Goal: Transaction & Acquisition: Register for event/course

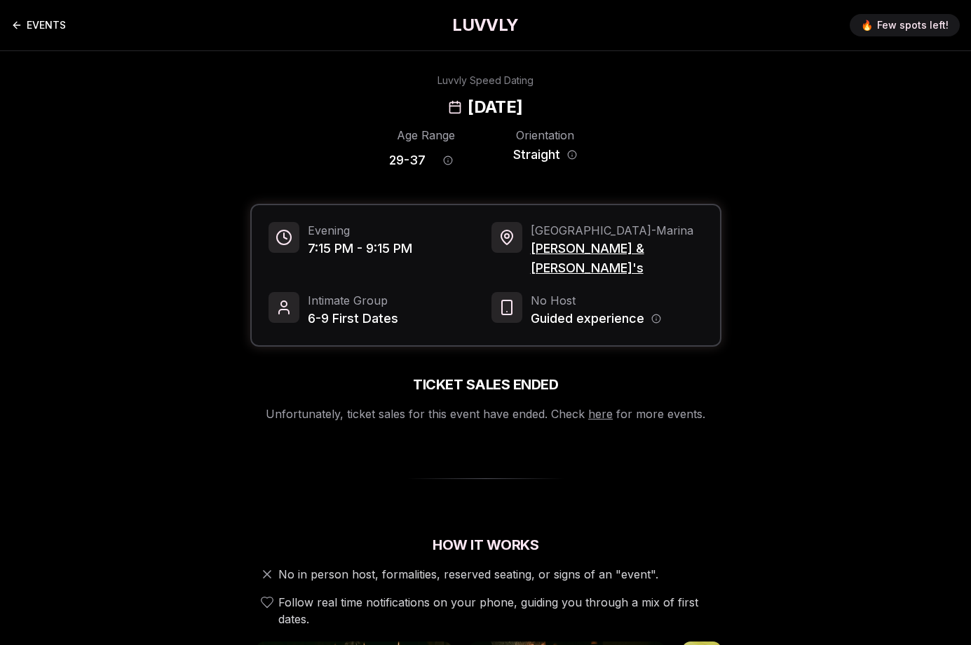
click at [44, 18] on link "EVENTS" at bounding box center [38, 25] width 55 height 28
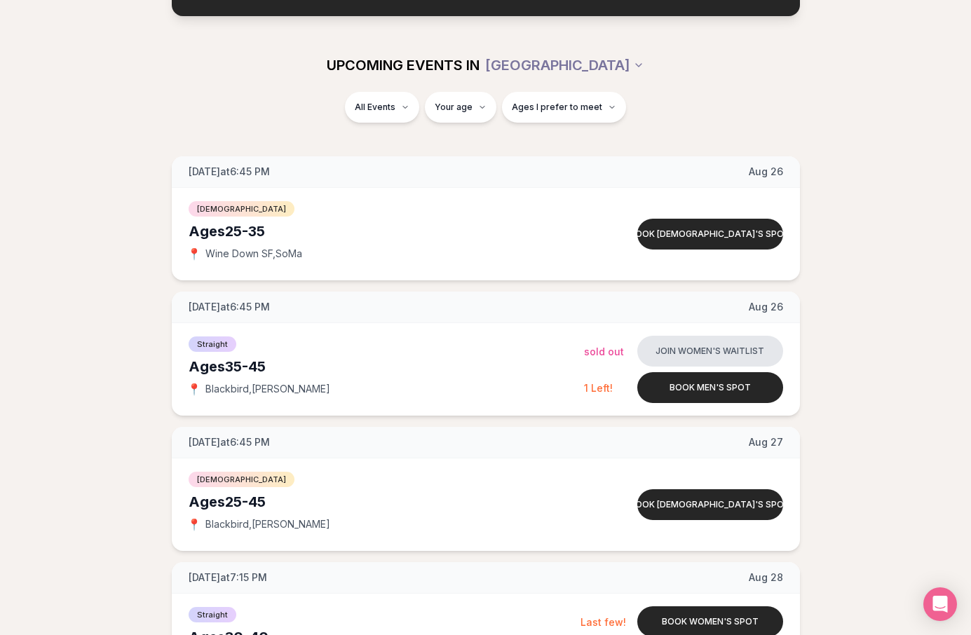
scroll to position [137, 0]
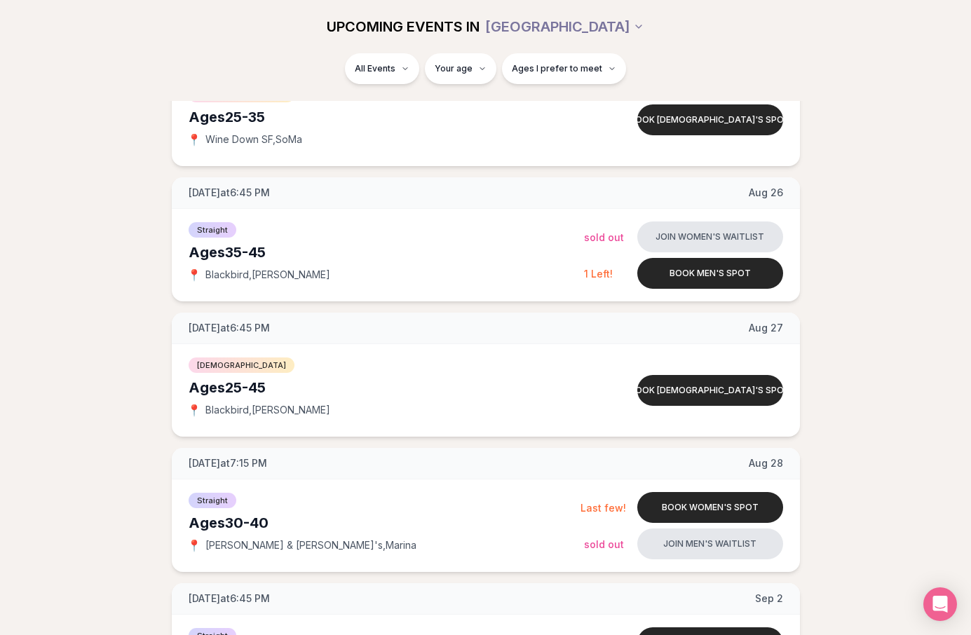
scroll to position [258, 0]
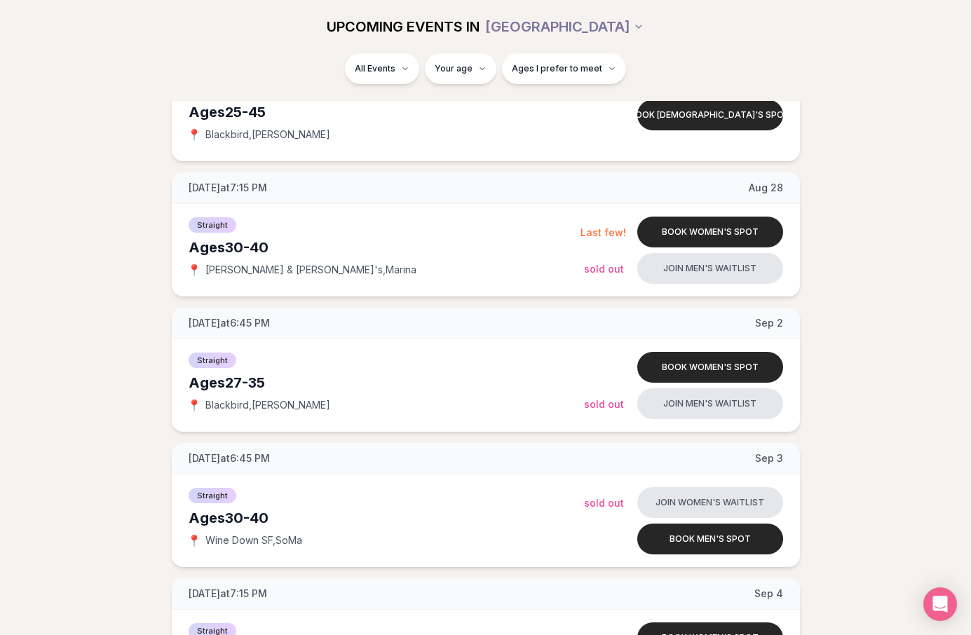
scroll to position [528, 0]
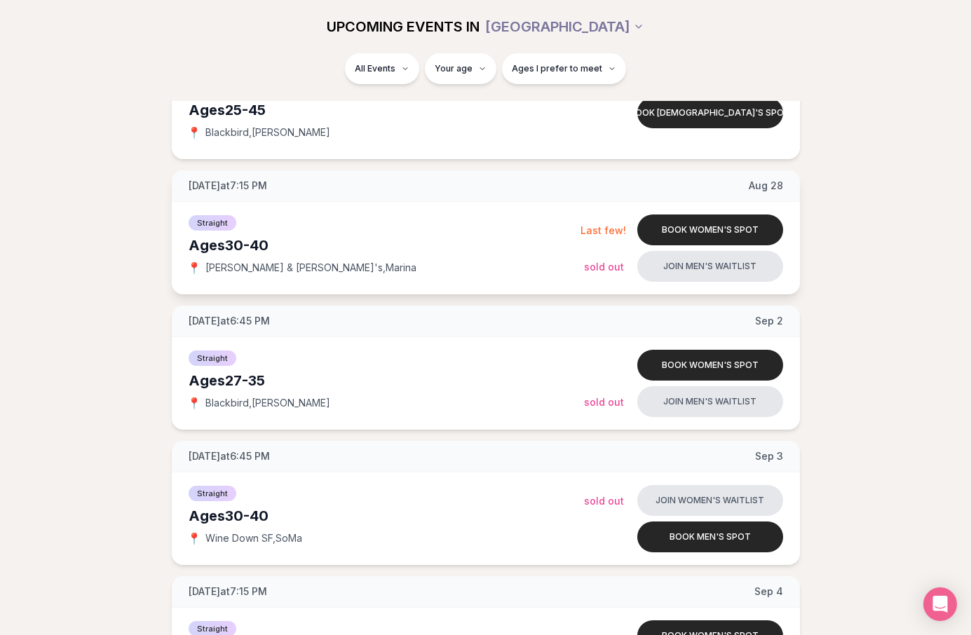
click at [221, 244] on div "Ages 30-40" at bounding box center [384, 245] width 392 height 20
click at [221, 186] on span "Thursday at 7:15 PM" at bounding box center [227, 186] width 78 height 14
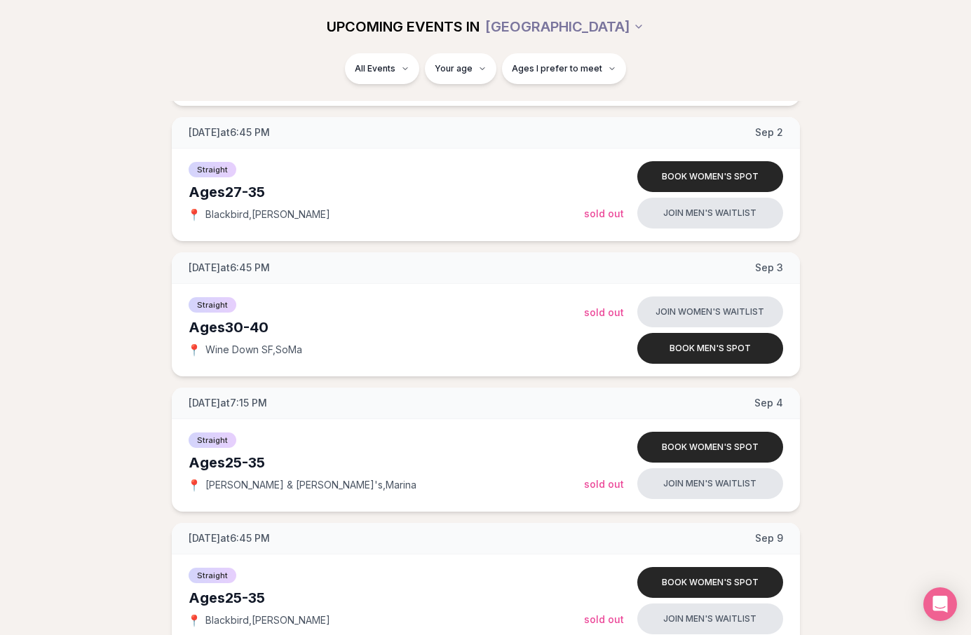
scroll to position [718, 0]
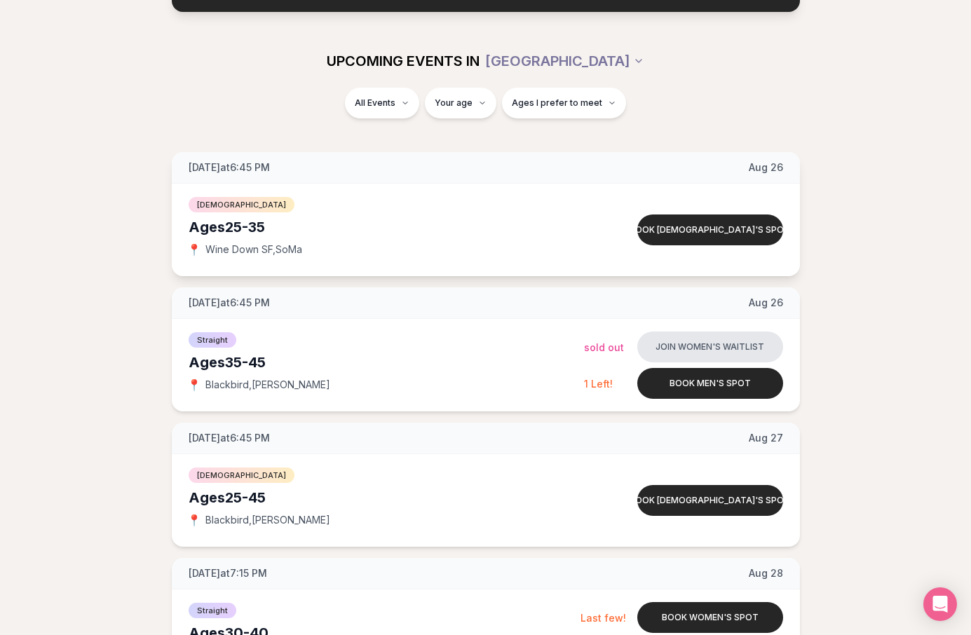
scroll to position [210, 0]
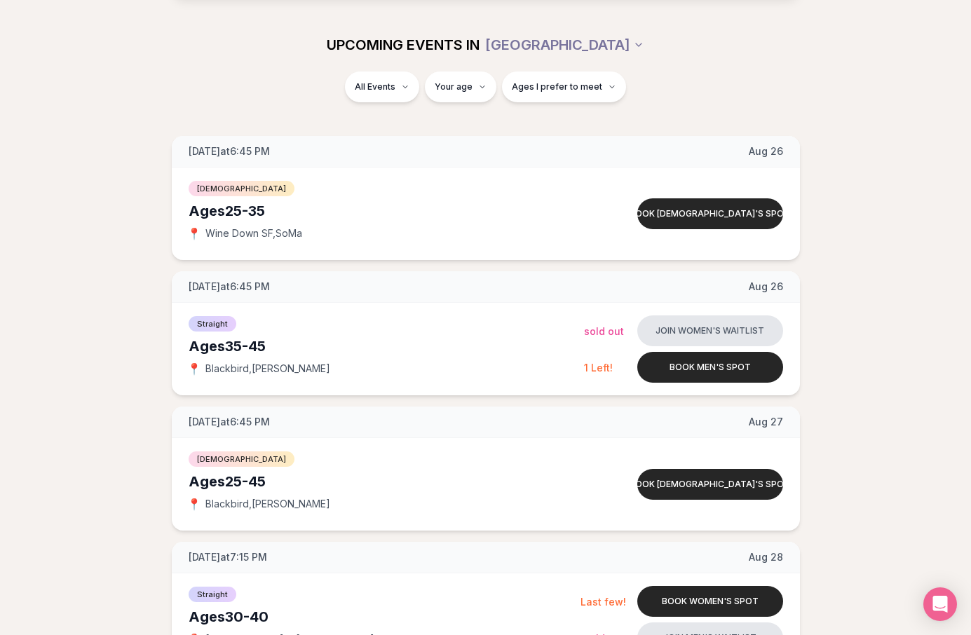
scroll to position [141, 0]
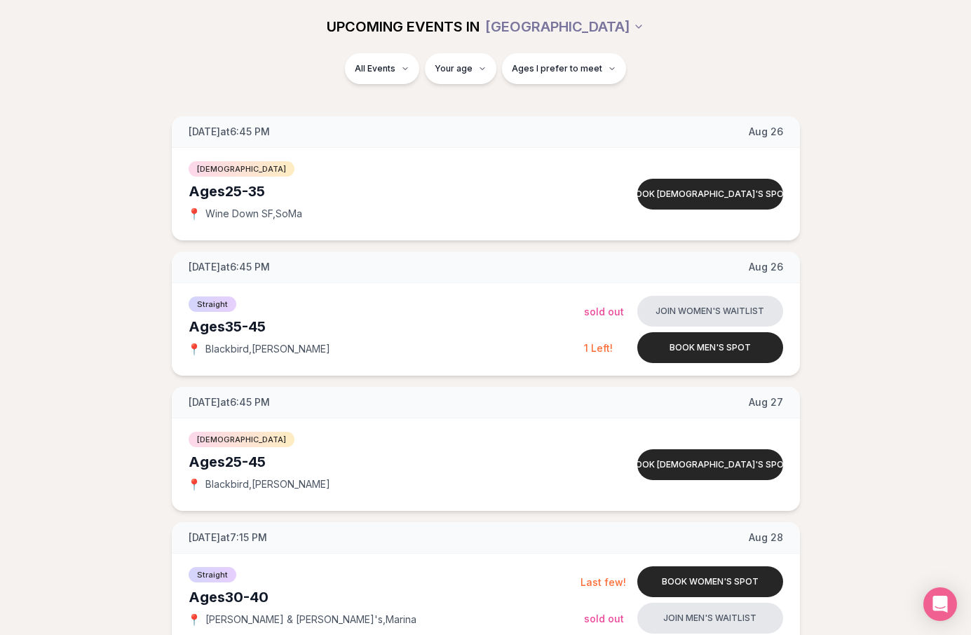
scroll to position [259, 0]
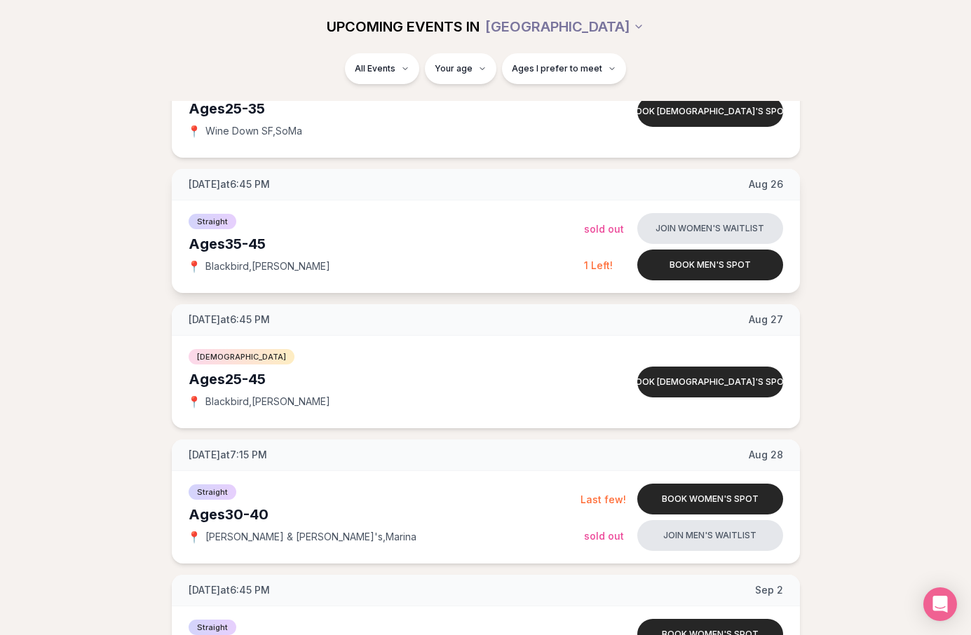
click at [281, 221] on div "Straight" at bounding box center [385, 220] width 395 height 17
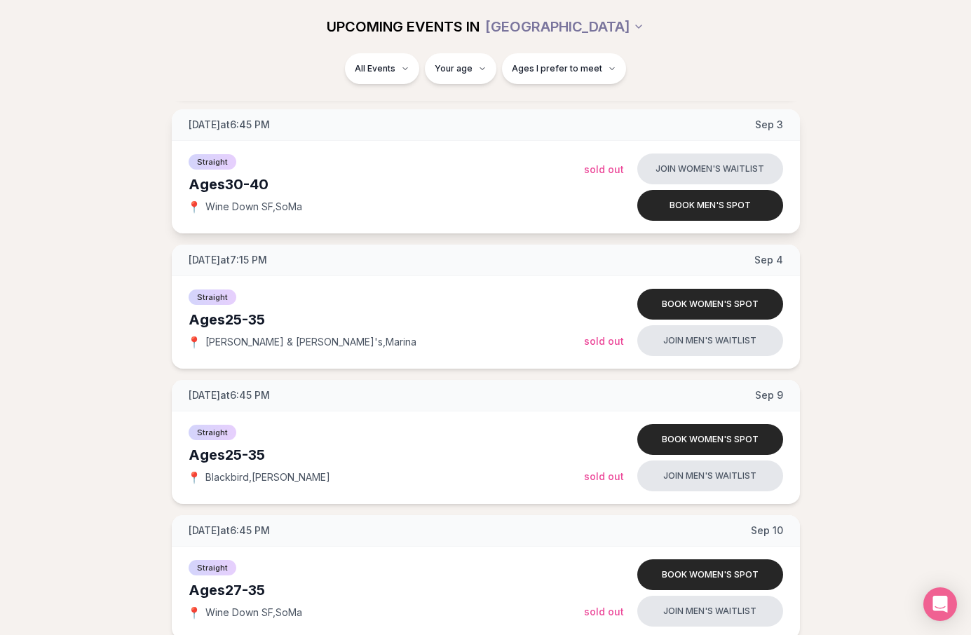
scroll to position [857, 0]
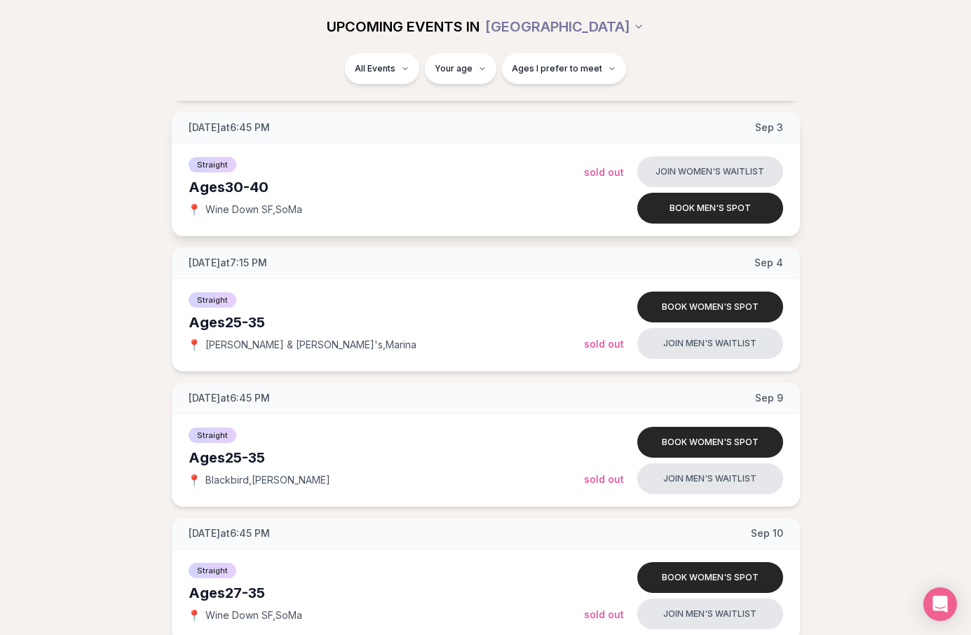
click at [240, 193] on div "Ages 30-40" at bounding box center [385, 187] width 395 height 20
click at [203, 158] on span "Straight" at bounding box center [212, 164] width 48 height 15
click at [219, 188] on div "Ages 30-40" at bounding box center [385, 187] width 395 height 20
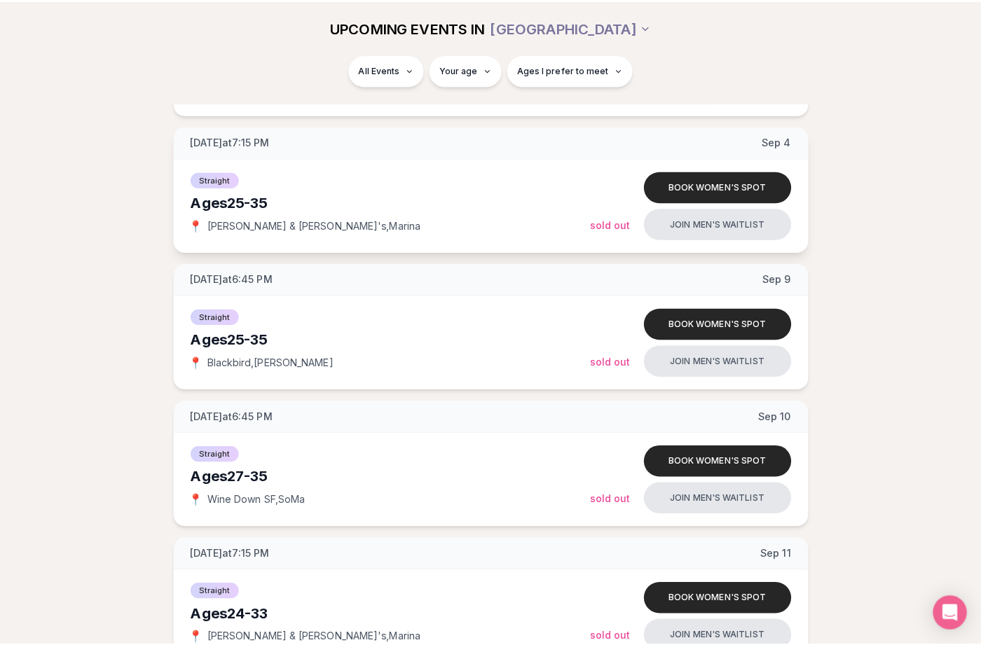
scroll to position [987, 0]
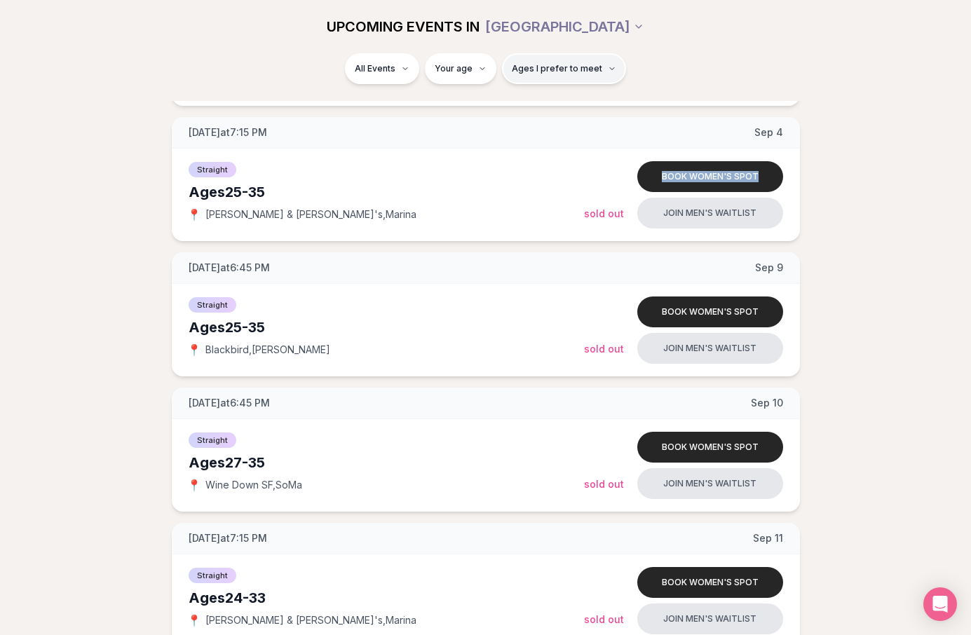
click at [582, 65] on span "Ages I prefer to meet" at bounding box center [557, 68] width 90 height 11
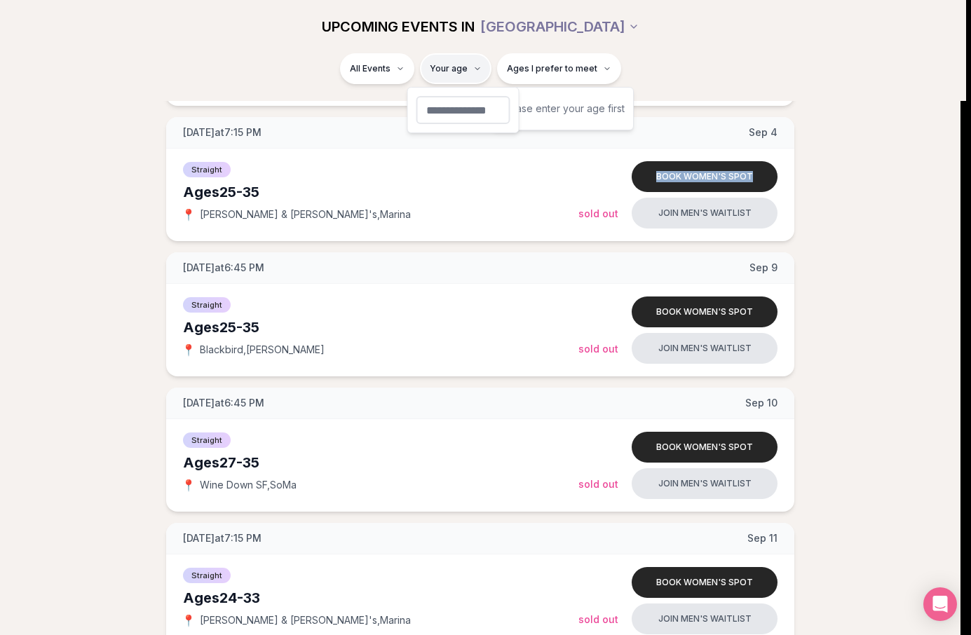
click at [481, 74] on html "Back to home luvvly LOW-PRESSURE SPEED DATING How it Works 💗 3,000 + monthly fi…" at bounding box center [485, 498] width 971 height 2970
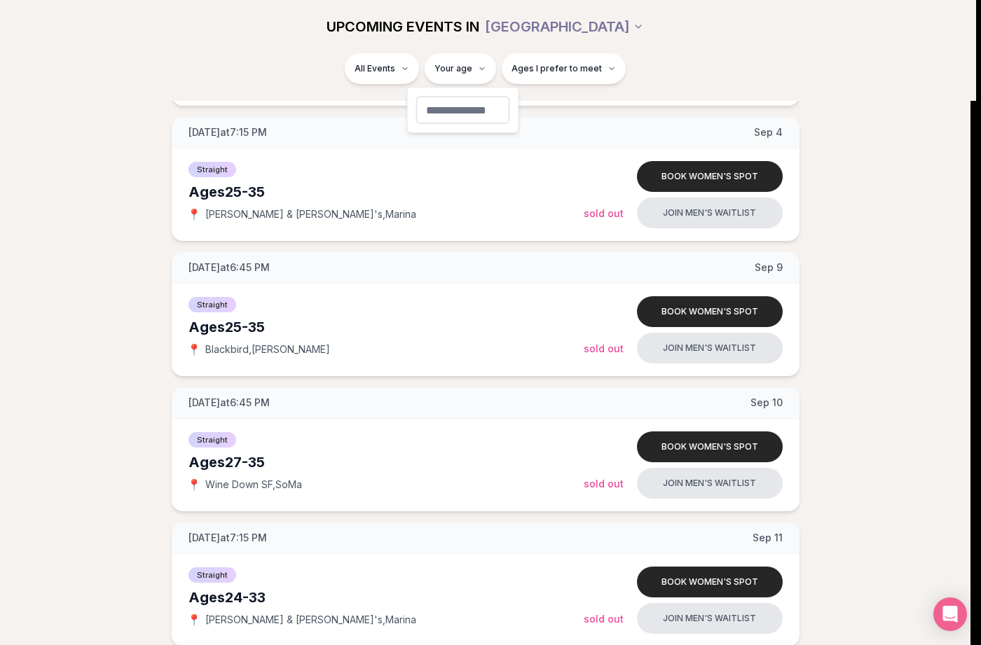
type input "**"
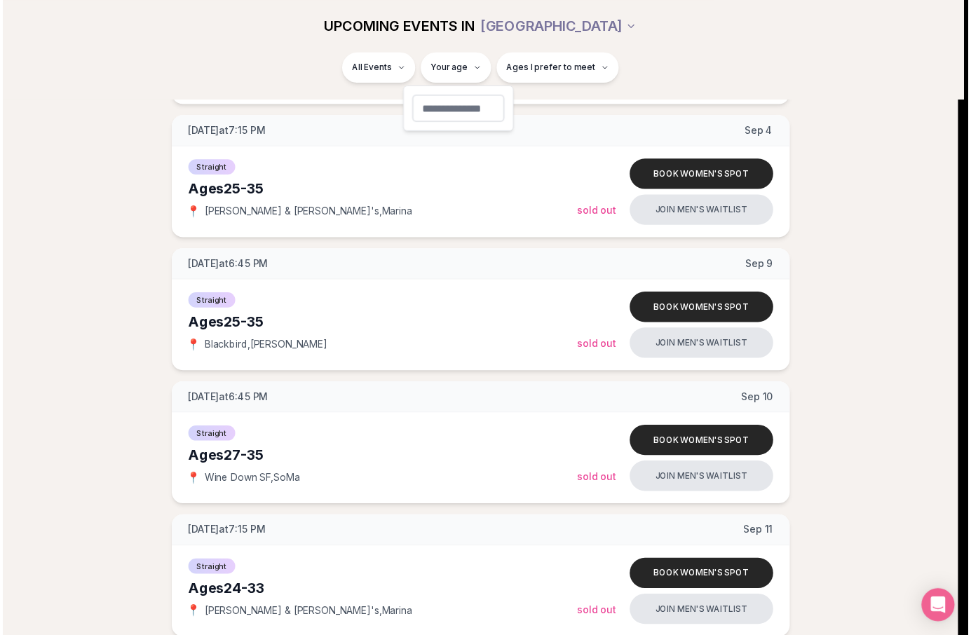
scroll to position [62, 0]
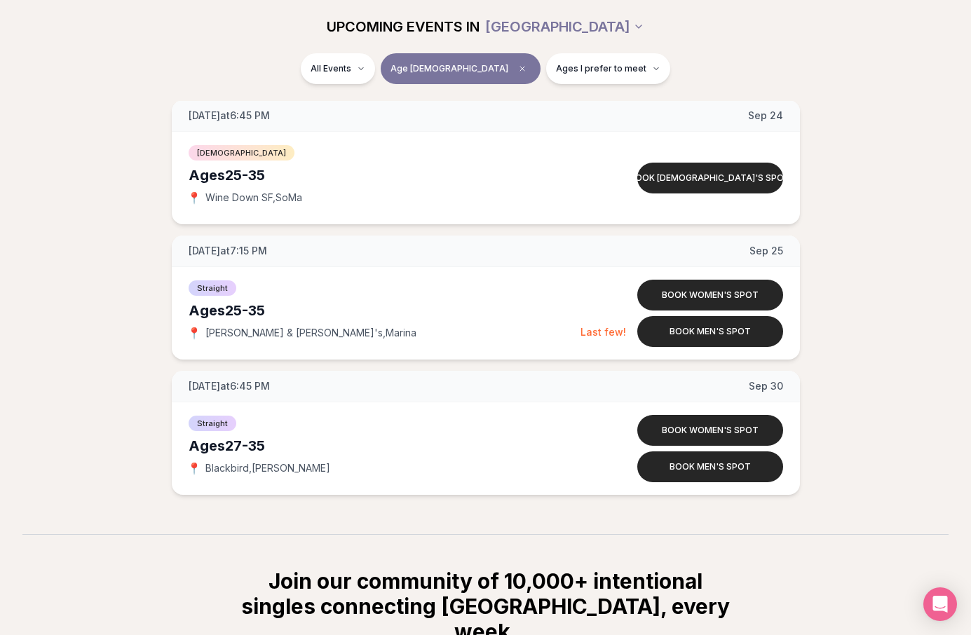
scroll to position [2310, 0]
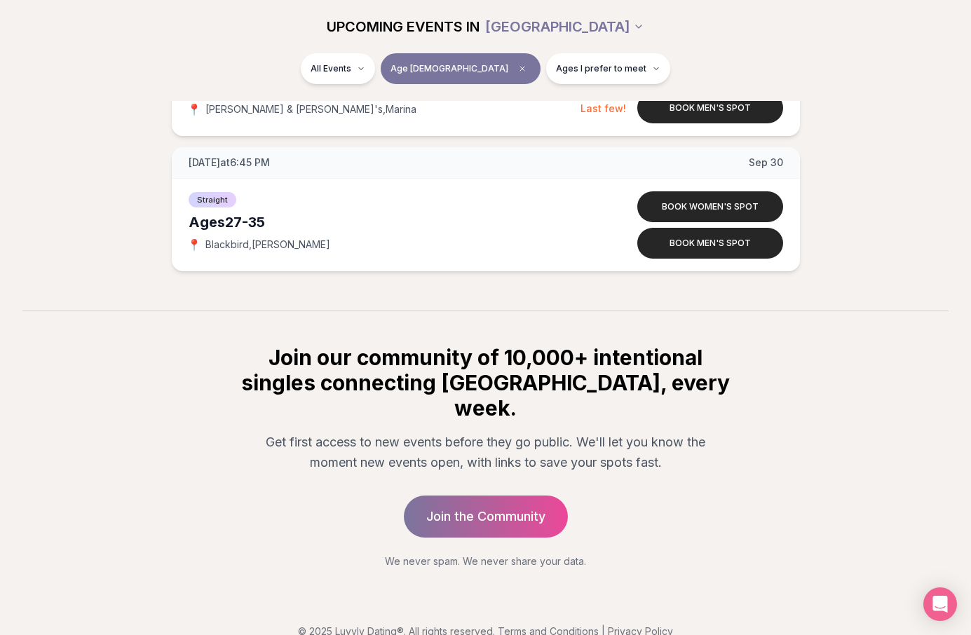
click at [816, 378] on section "Join our community of 10,000+ intentional singles connecting IRL, every week. G…" at bounding box center [485, 439] width 971 height 258
click at [809, 376] on section "Join our community of 10,000+ intentional singles connecting IRL, every week. G…" at bounding box center [485, 439] width 971 height 258
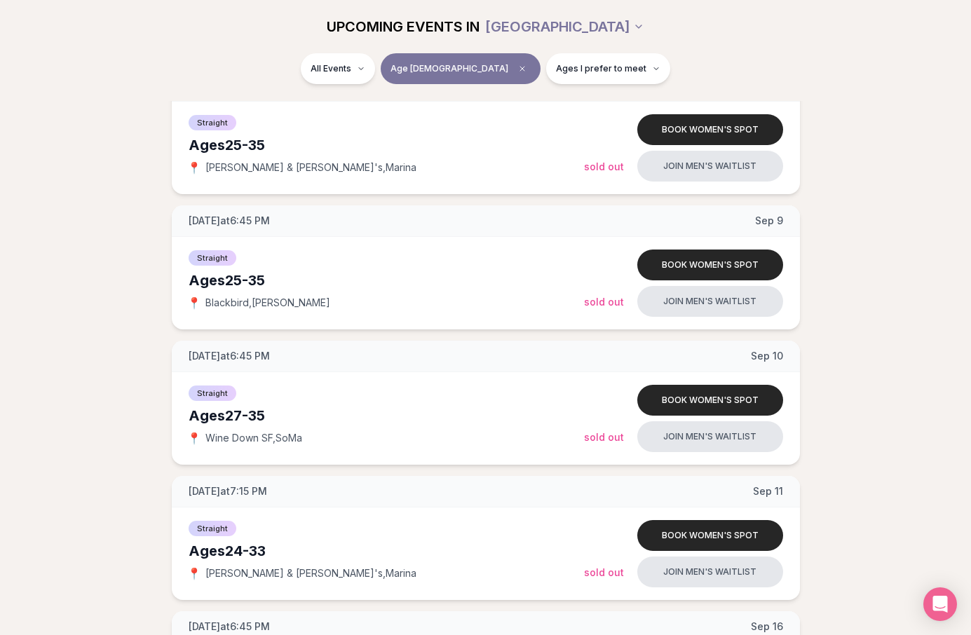
scroll to position [0, 0]
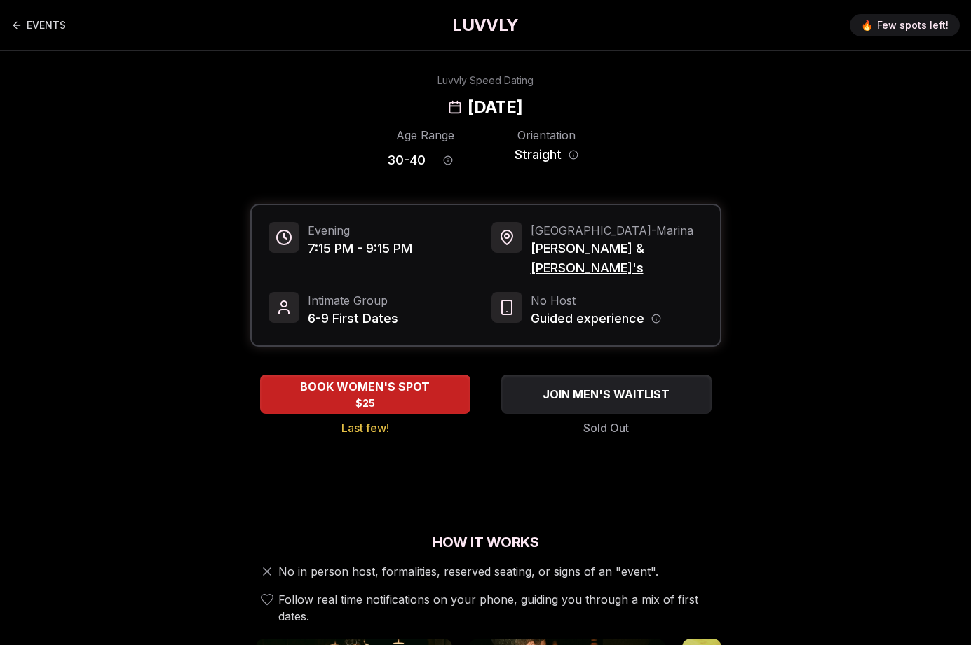
click at [803, 108] on div "Luvvly Speed Dating Thursday, August 28th" at bounding box center [485, 96] width 948 height 45
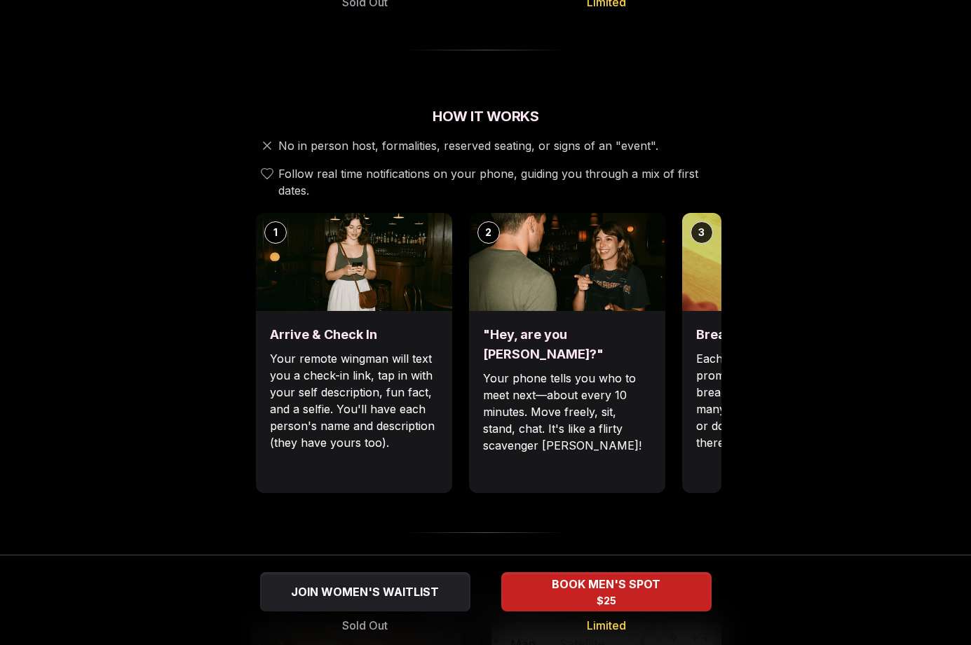
scroll to position [413, 0]
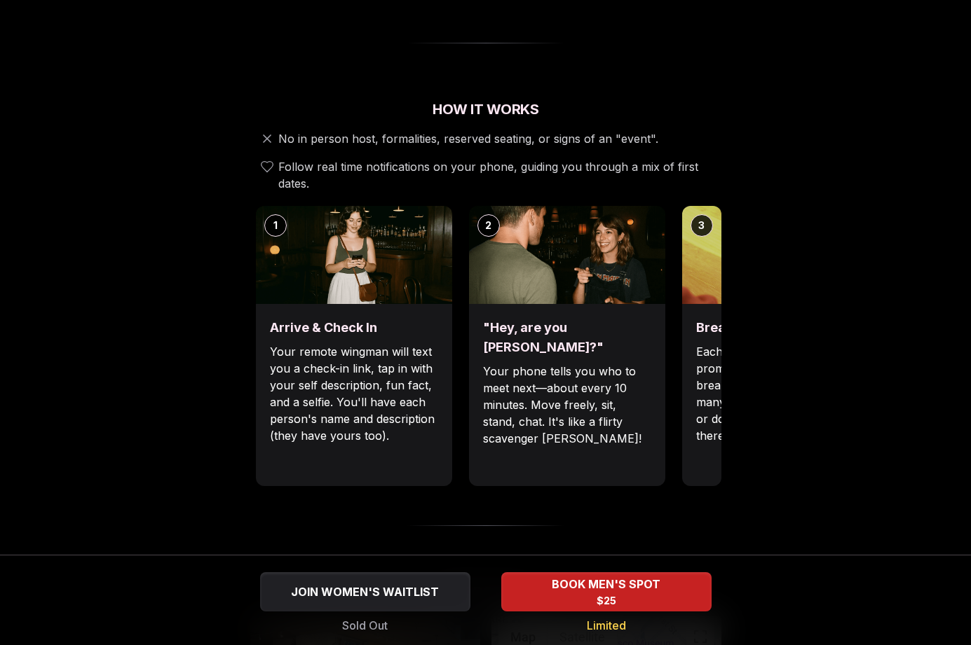
click at [522, 312] on div ""Hey, are you [PERSON_NAME]?" Your phone tells you who to meet next—about every…" at bounding box center [567, 395] width 196 height 182
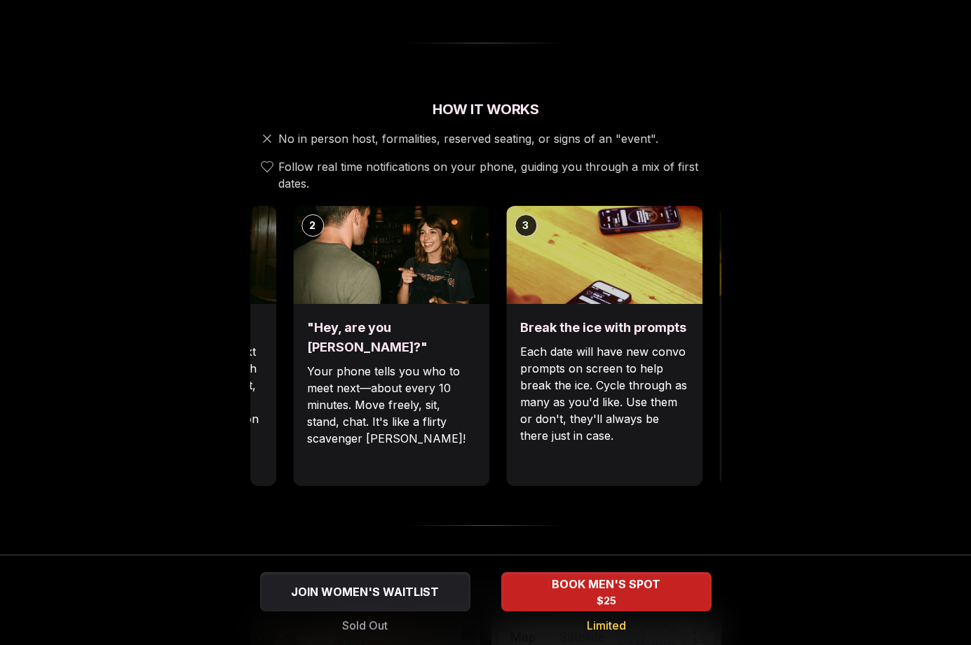
click at [489, 302] on div "1 Arrive & Check In Your remote wingman will text you a check-in link, tap in w…" at bounding box center [309, 346] width 471 height 280
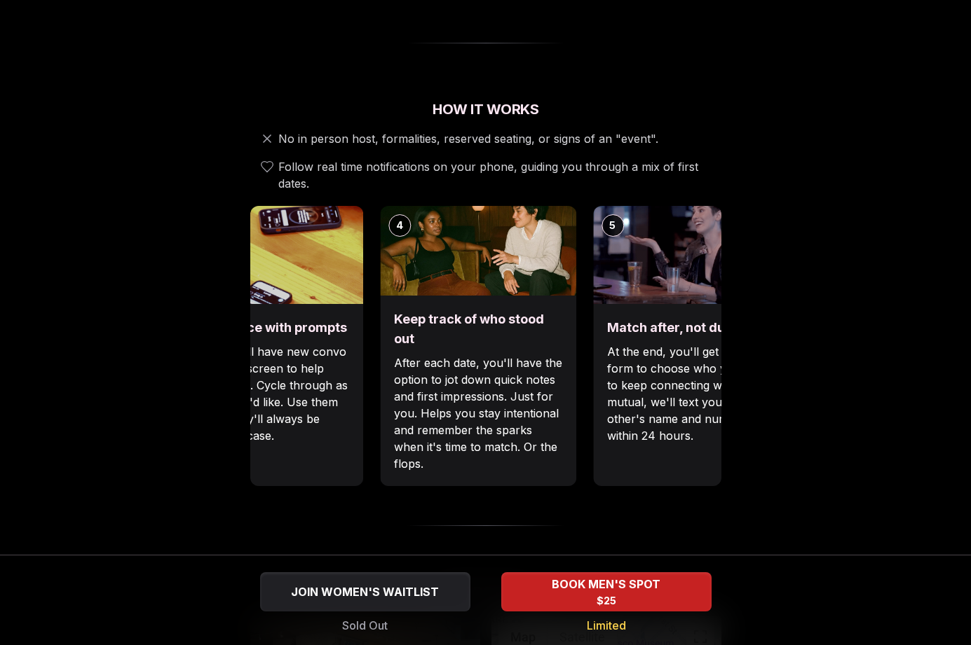
click at [326, 303] on img at bounding box center [265, 255] width 196 height 98
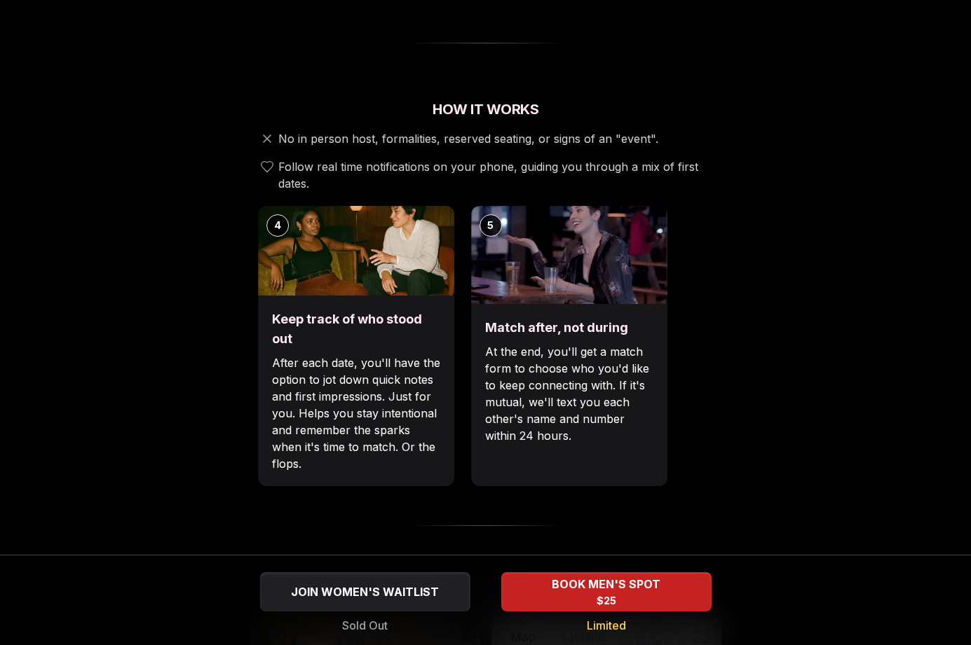
click at [331, 308] on div "4 Keep track of who stood out After each date, you'll have the option to jot do…" at bounding box center [356, 346] width 196 height 280
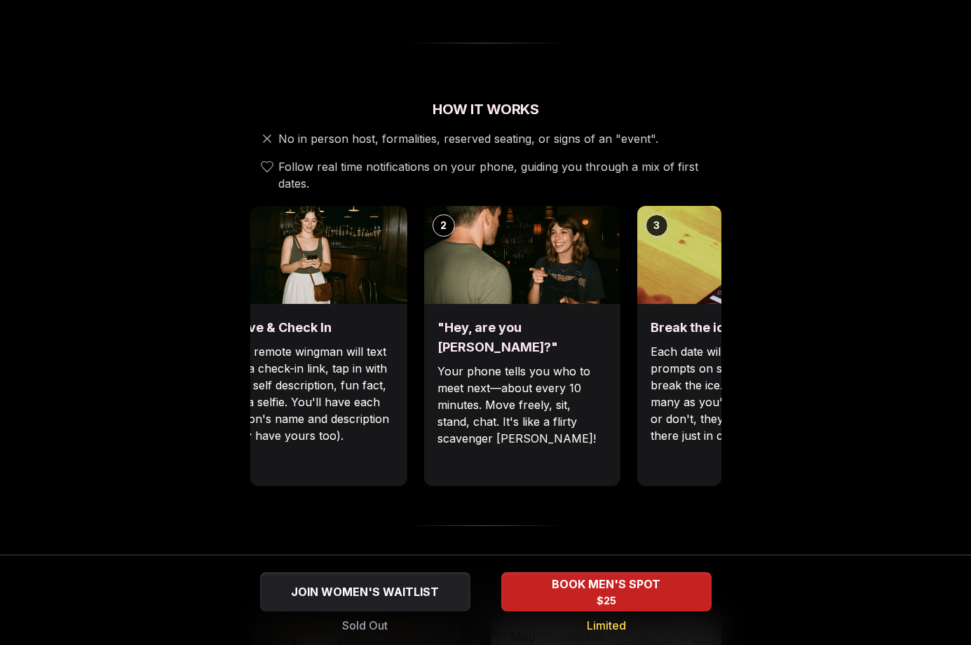
click at [933, 284] on div "Luvvly Speed Dating Wednesday, September 3rd Age Range 30 - 40 Orientation Stra…" at bounding box center [485, 522] width 948 height 1724
